Goal: Transaction & Acquisition: Obtain resource

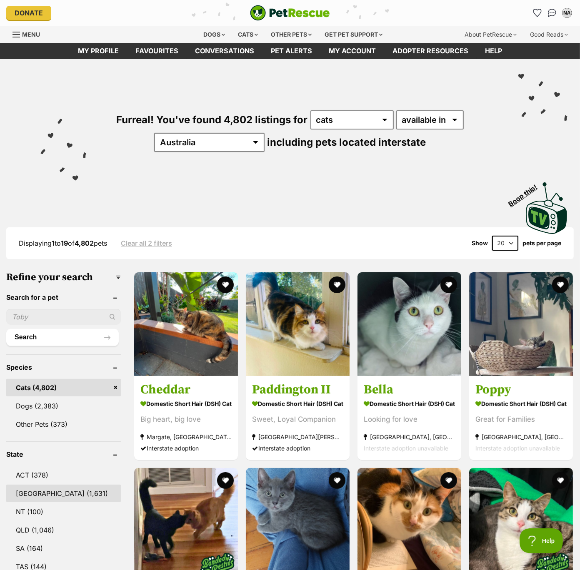
drag, startPoint x: 22, startPoint y: 489, endPoint x: 55, endPoint y: 475, distance: 35.1
click at [22, 489] on link "NSW (1,631)" at bounding box center [63, 493] width 114 height 17
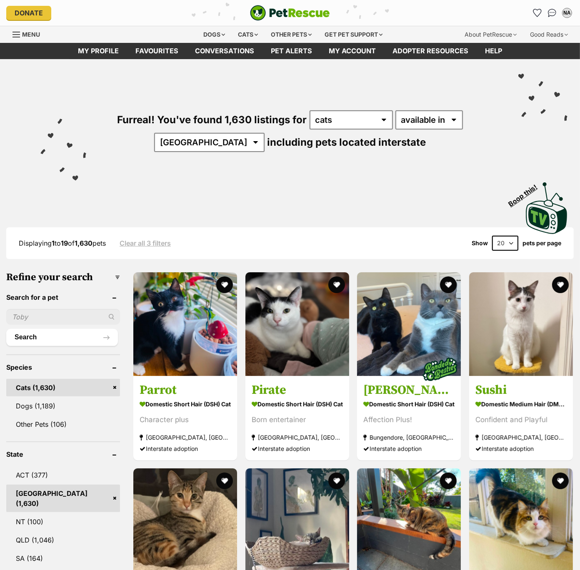
click at [503, 244] on select "20 40 60" at bounding box center [505, 243] width 26 height 15
select select "60"
click at [492, 236] on select "20 40 60" at bounding box center [505, 243] width 26 height 15
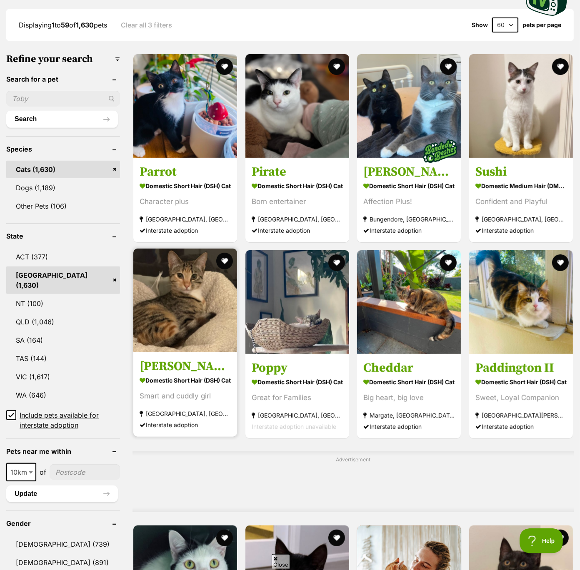
scroll to position [223, 0]
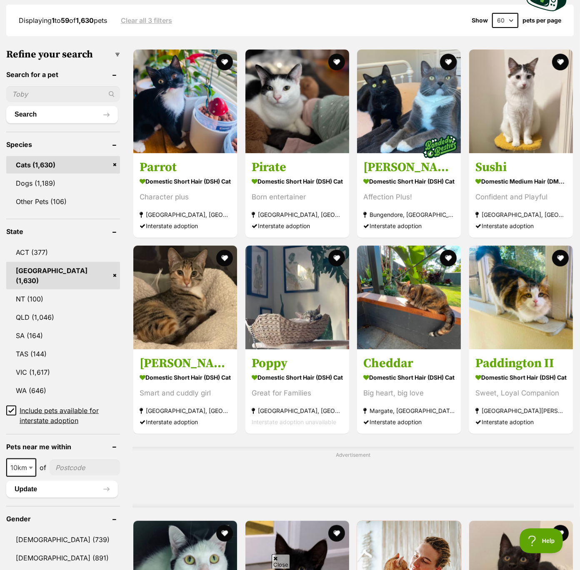
click at [10, 408] on icon at bounding box center [11, 410] width 5 height 4
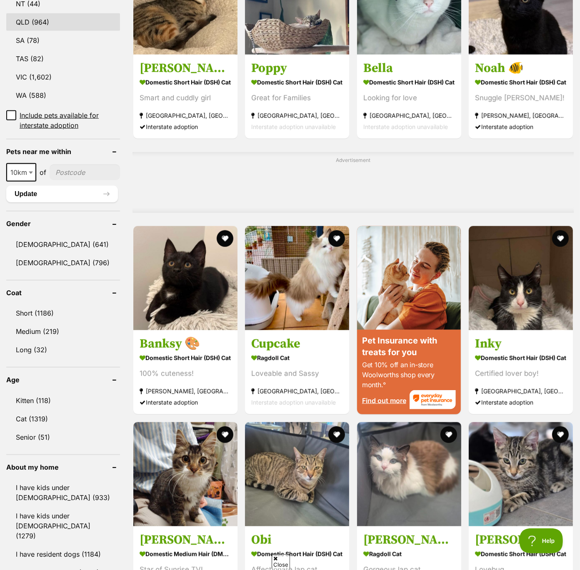
scroll to position [520, 0]
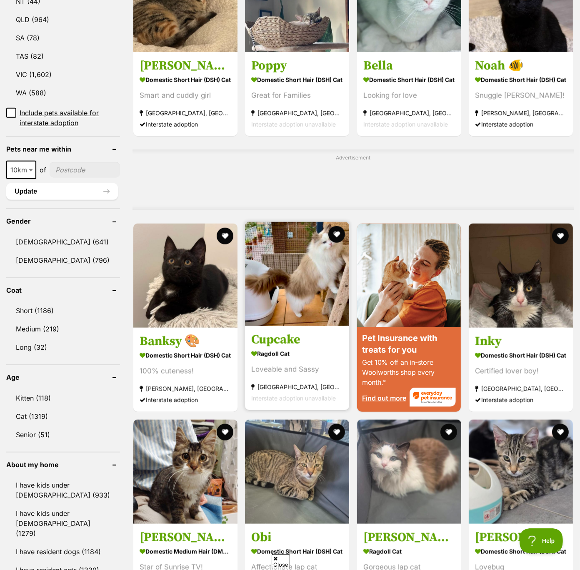
click at [306, 289] on img at bounding box center [297, 274] width 104 height 104
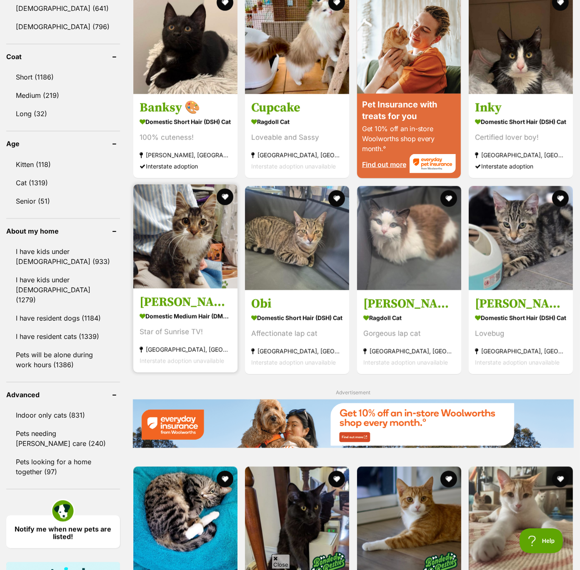
scroll to position [750, 0]
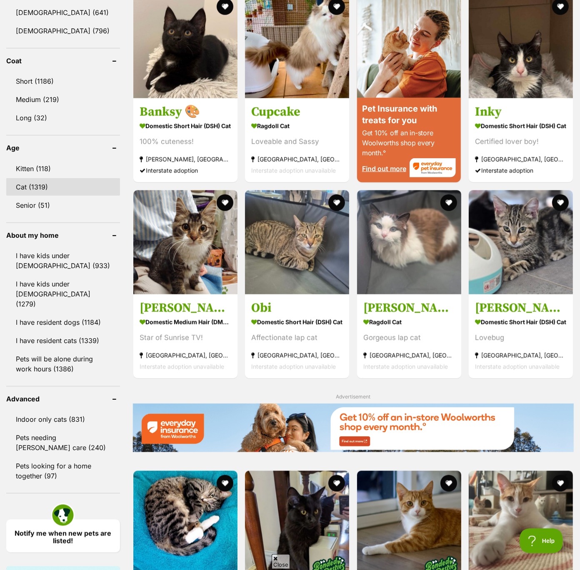
click at [27, 178] on link "Cat (1319)" at bounding box center [63, 186] width 114 height 17
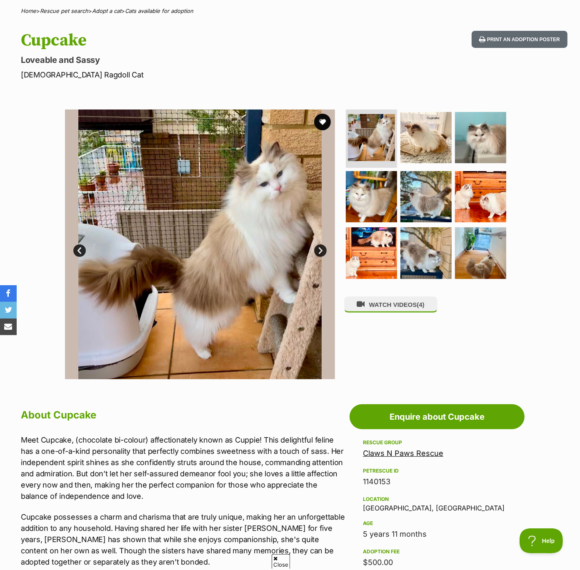
scroll to position [65, 0]
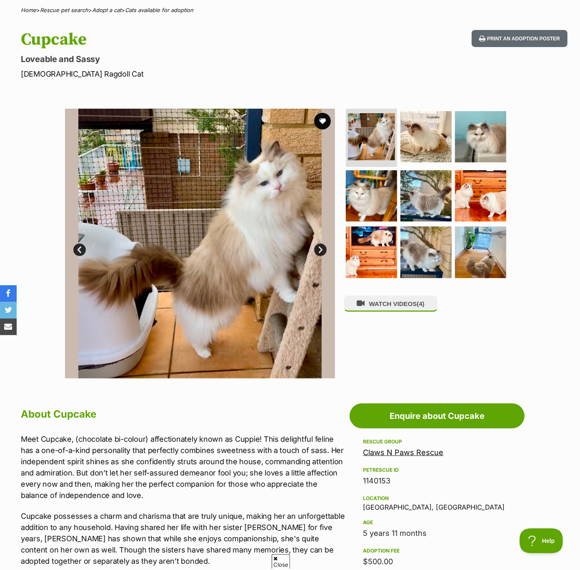
click at [316, 249] on link "Next" at bounding box center [320, 250] width 12 height 12
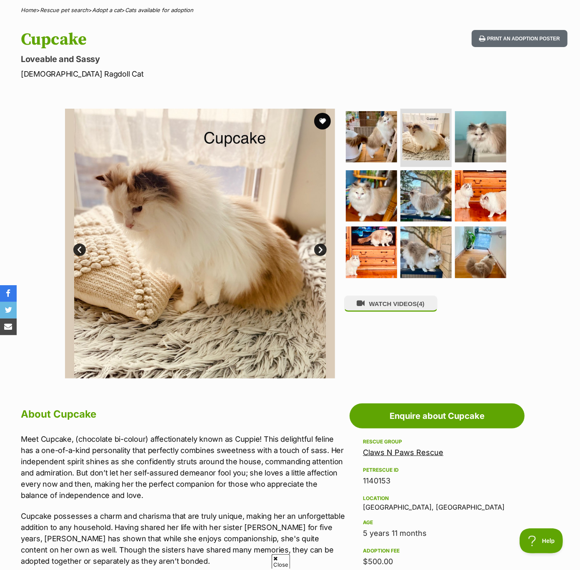
click at [316, 249] on link "Next" at bounding box center [320, 250] width 12 height 12
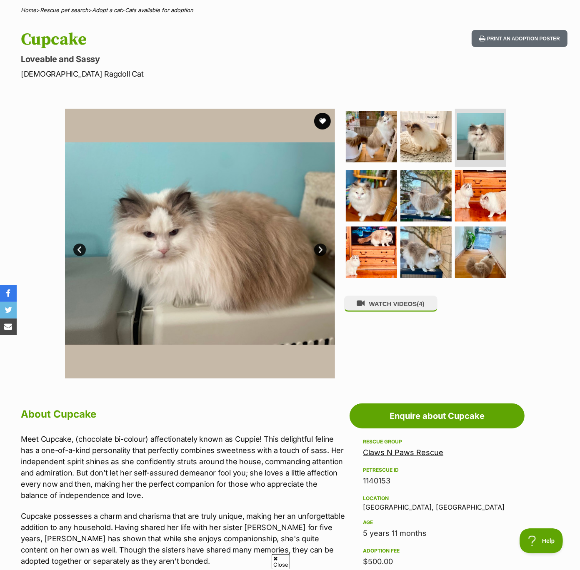
click at [316, 249] on link "Next" at bounding box center [320, 250] width 12 height 12
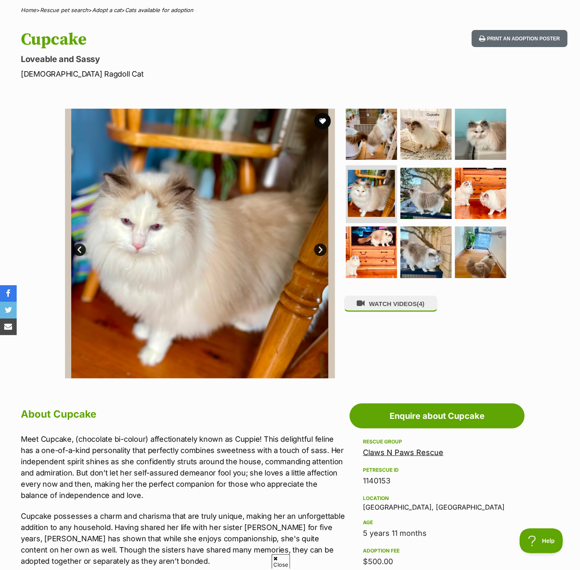
click at [316, 249] on link "Next" at bounding box center [320, 250] width 12 height 12
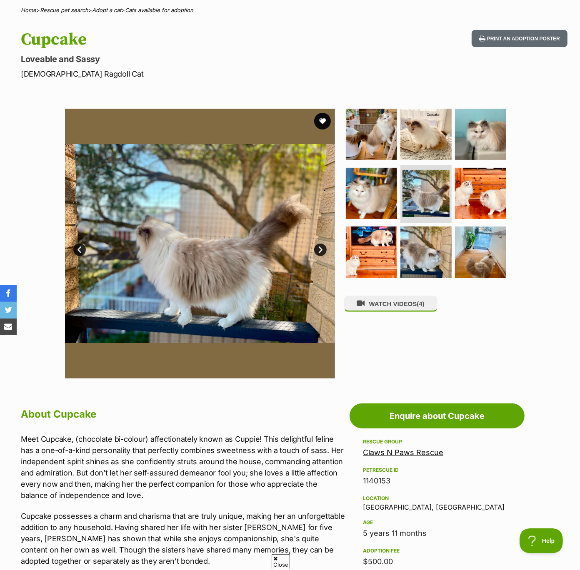
click at [316, 249] on link "Next" at bounding box center [320, 250] width 12 height 12
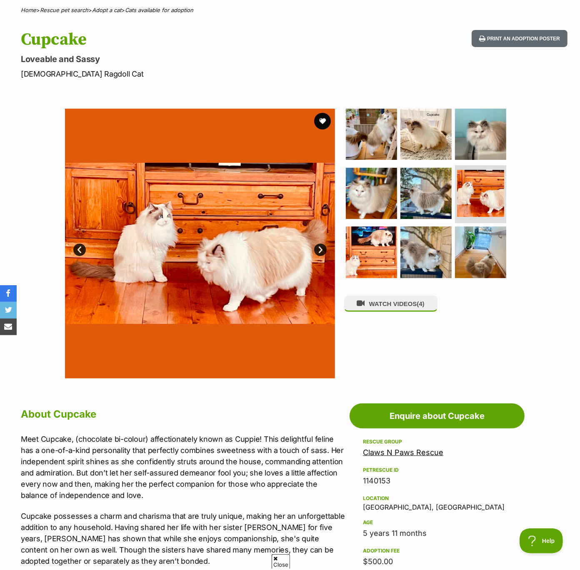
click at [316, 249] on link "Next" at bounding box center [320, 250] width 12 height 12
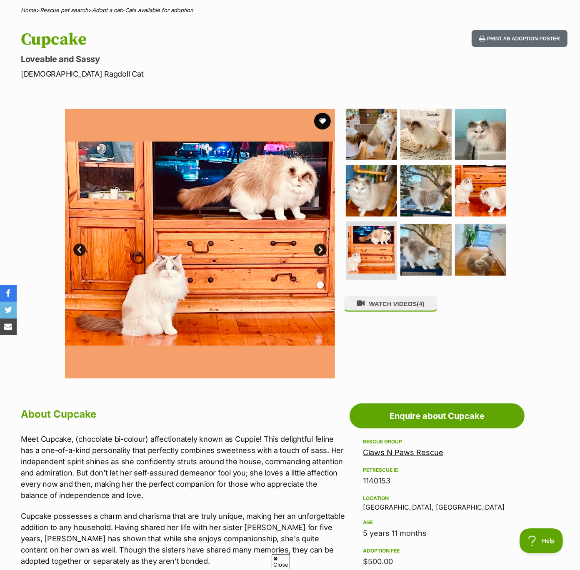
click at [316, 249] on link "Next" at bounding box center [320, 250] width 12 height 12
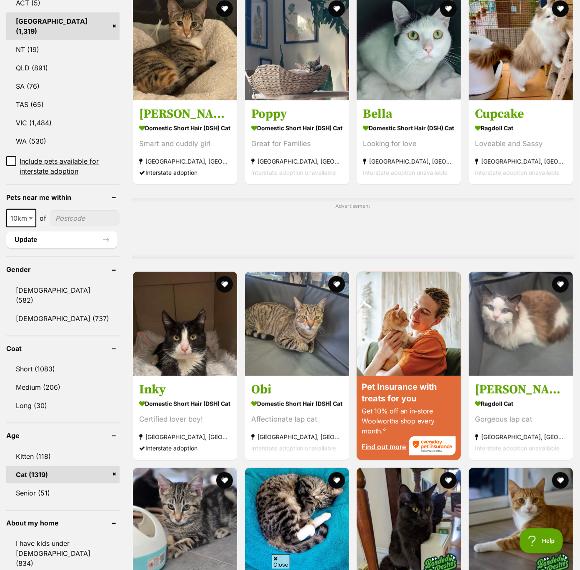
scroll to position [473, 0]
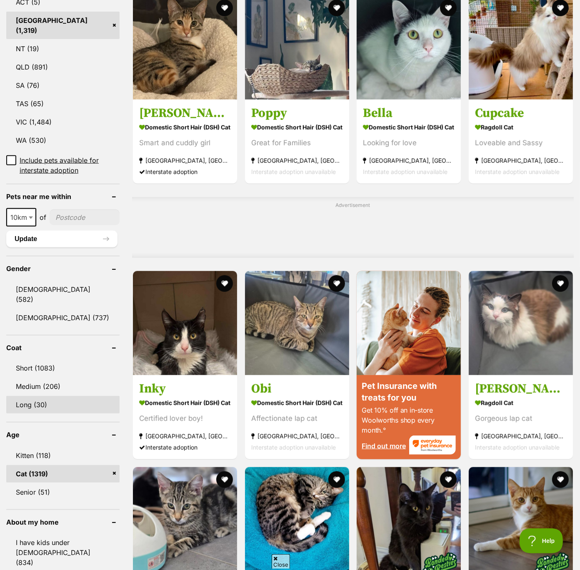
click at [37, 396] on link "Long (30)" at bounding box center [62, 404] width 113 height 17
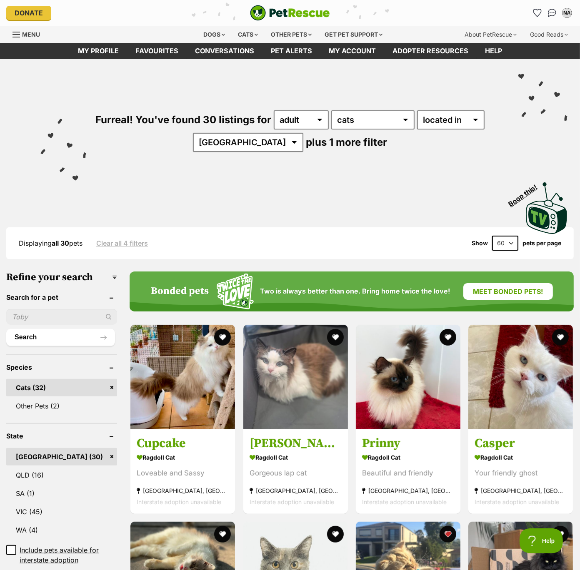
scroll to position [28, 0]
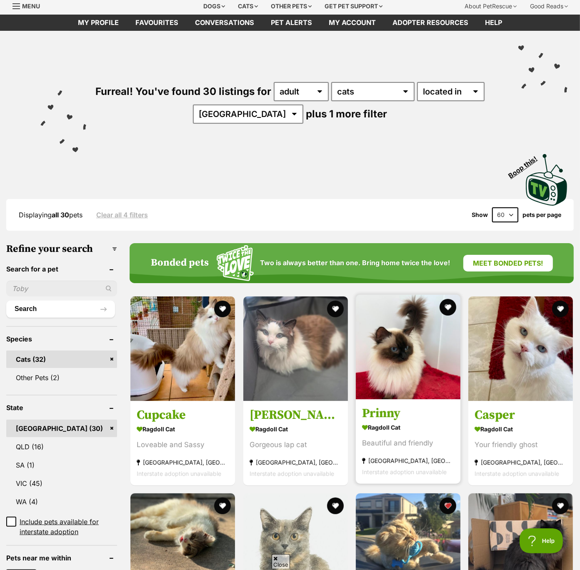
click at [401, 368] on img at bounding box center [408, 347] width 105 height 105
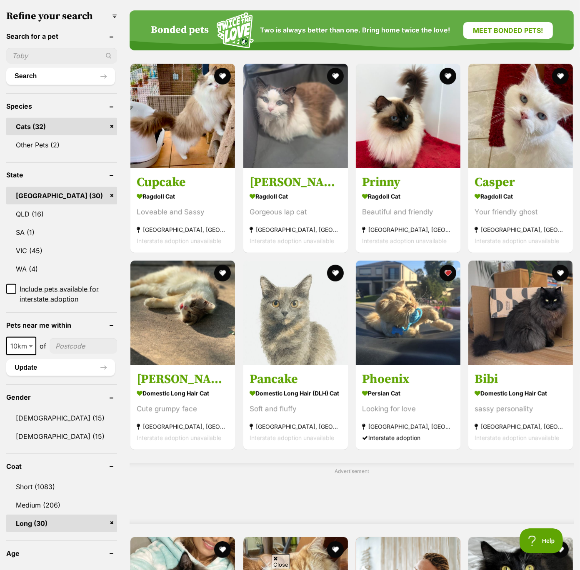
scroll to position [260, 0]
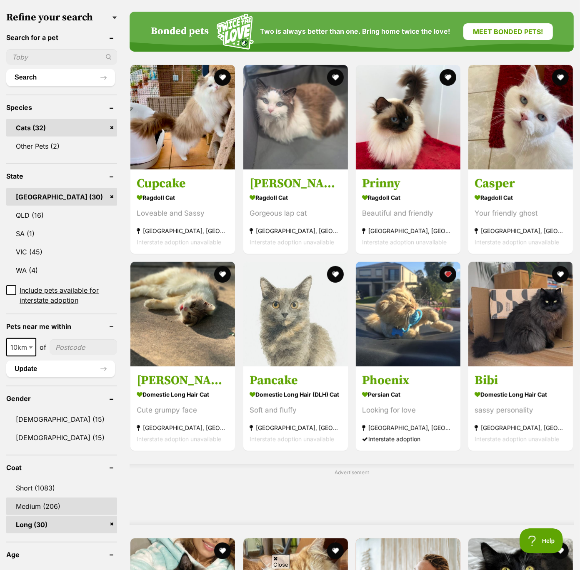
click at [35, 509] on link "Medium (206)" at bounding box center [61, 506] width 111 height 17
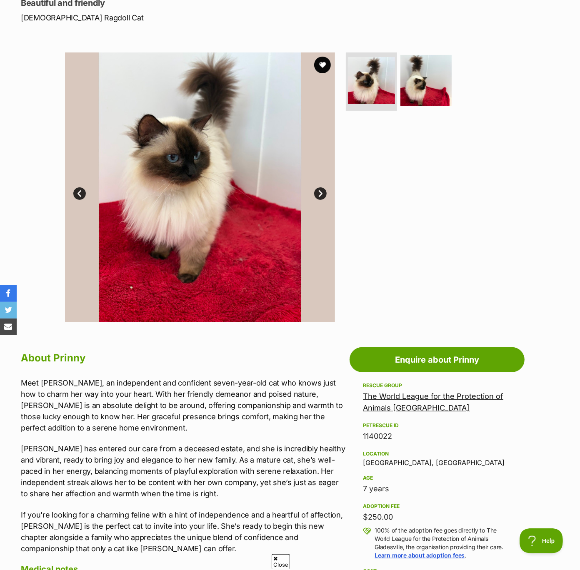
scroll to position [148, 0]
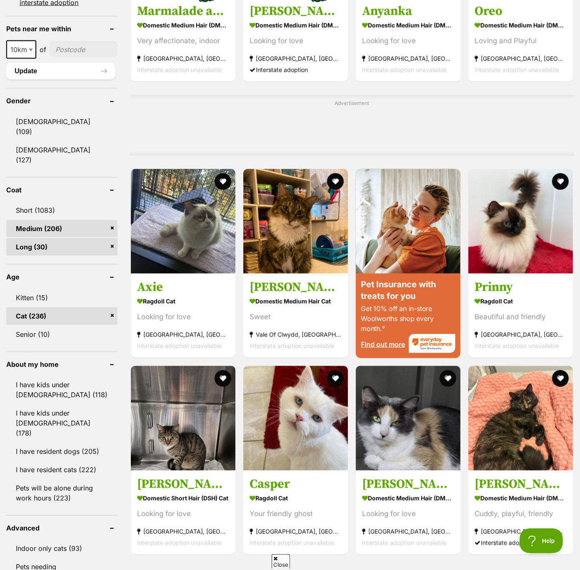
scroll to position [633, 0]
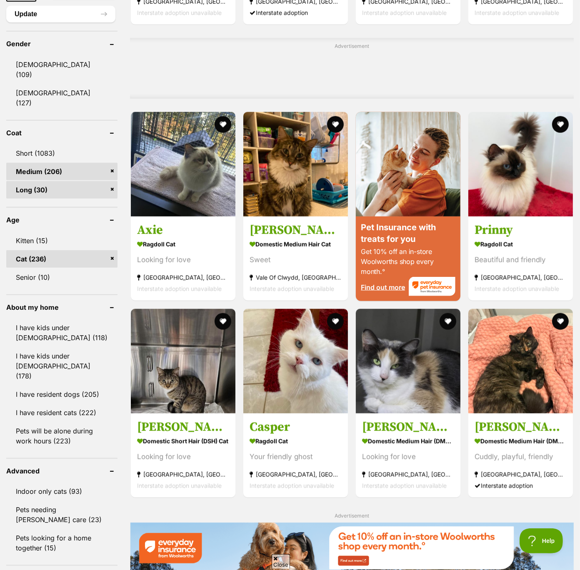
click at [38, 181] on link "Long (30)" at bounding box center [61, 189] width 111 height 17
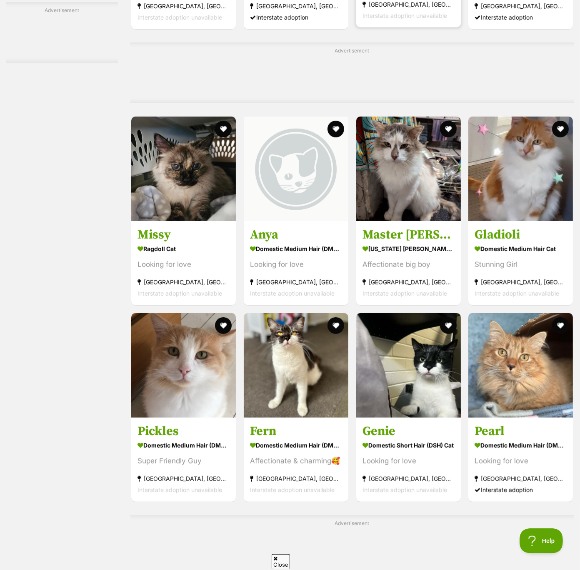
scroll to position [2917, 0]
